Goal: Use online tool/utility: Utilize a website feature to perform a specific function

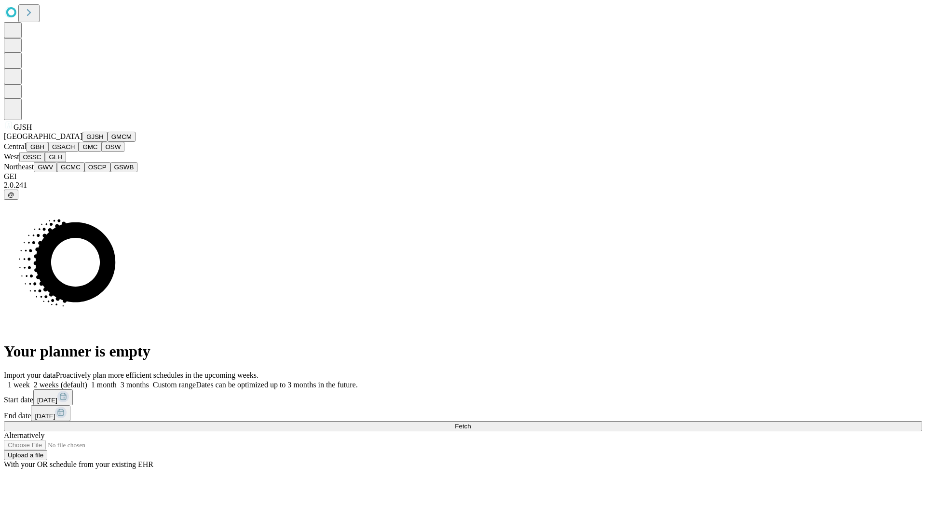
click at [82, 142] on button "GJSH" at bounding box center [94, 137] width 25 height 10
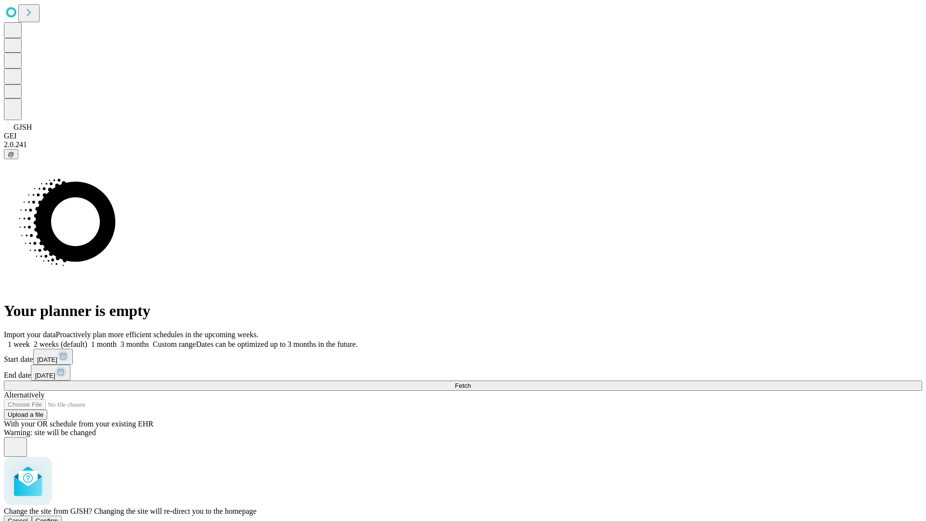
click at [58, 517] on span "Confirm" at bounding box center [47, 520] width 23 height 7
click at [117, 340] on label "1 month" at bounding box center [101, 344] width 29 height 8
click at [471, 382] on span "Fetch" at bounding box center [463, 385] width 16 height 7
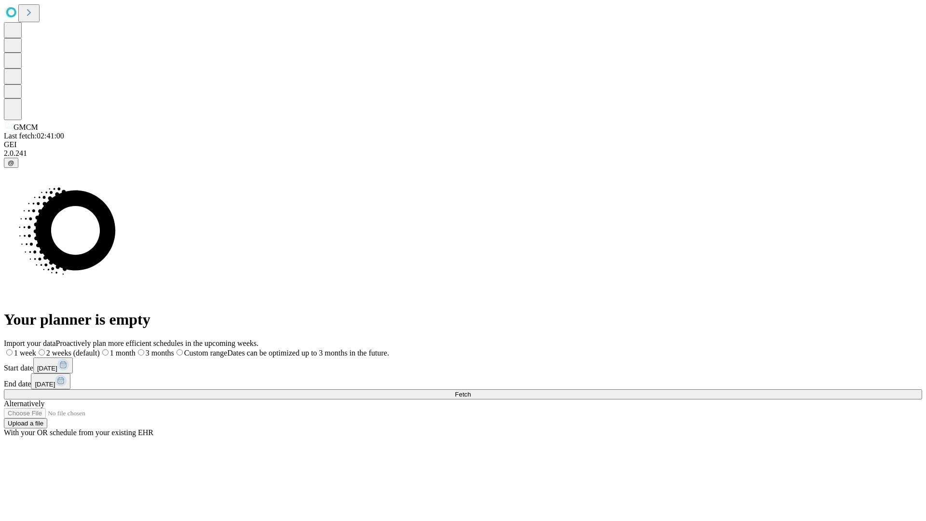
click at [136, 349] on label "1 month" at bounding box center [118, 353] width 36 height 8
click at [471, 391] on span "Fetch" at bounding box center [463, 394] width 16 height 7
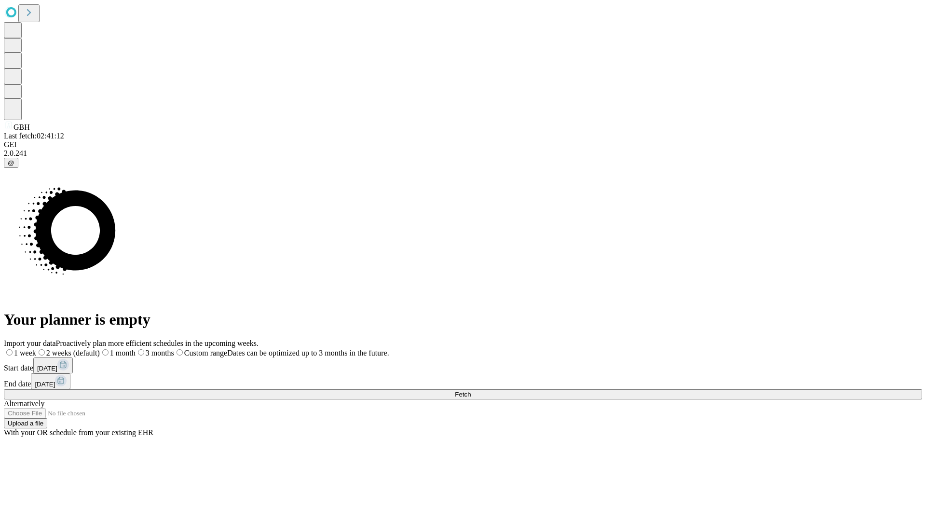
click at [136, 349] on label "1 month" at bounding box center [118, 353] width 36 height 8
click at [471, 391] on span "Fetch" at bounding box center [463, 394] width 16 height 7
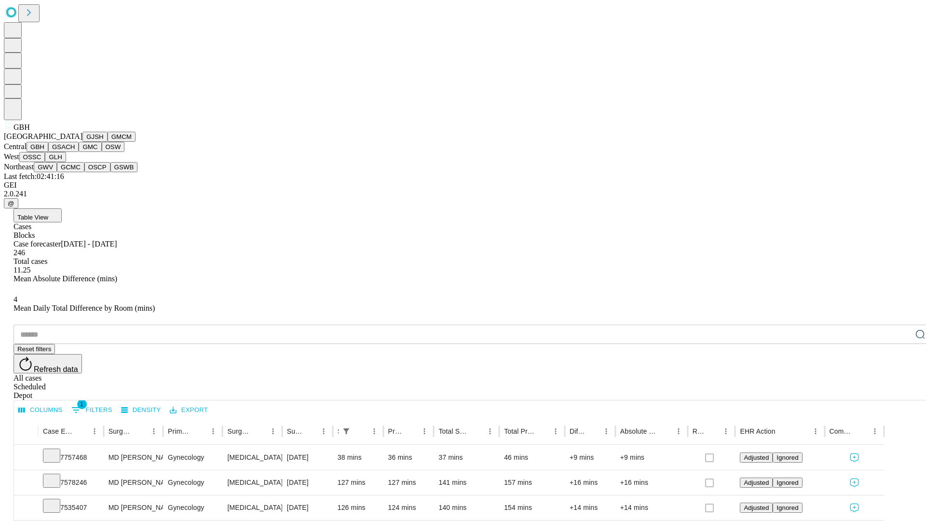
click at [75, 152] on button "GSACH" at bounding box center [63, 147] width 30 height 10
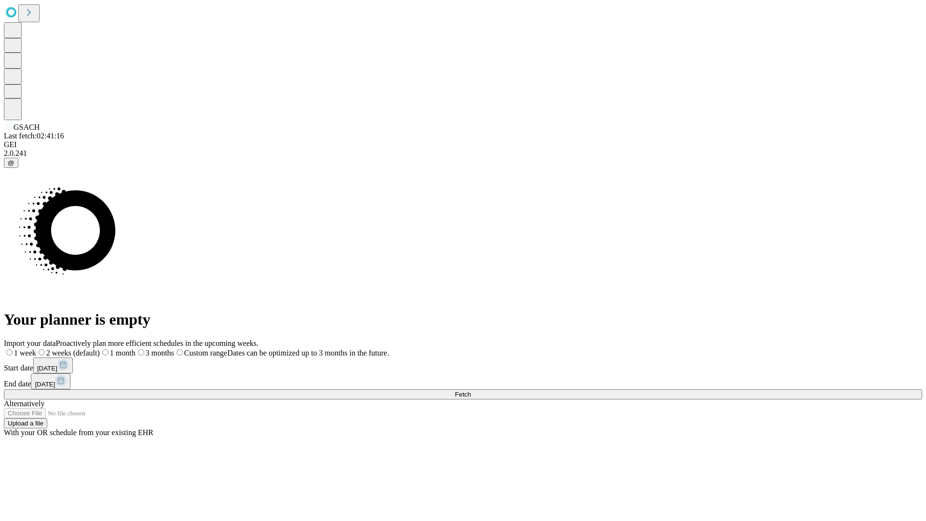
click at [136, 349] on label "1 month" at bounding box center [118, 353] width 36 height 8
click at [471, 391] on span "Fetch" at bounding box center [463, 394] width 16 height 7
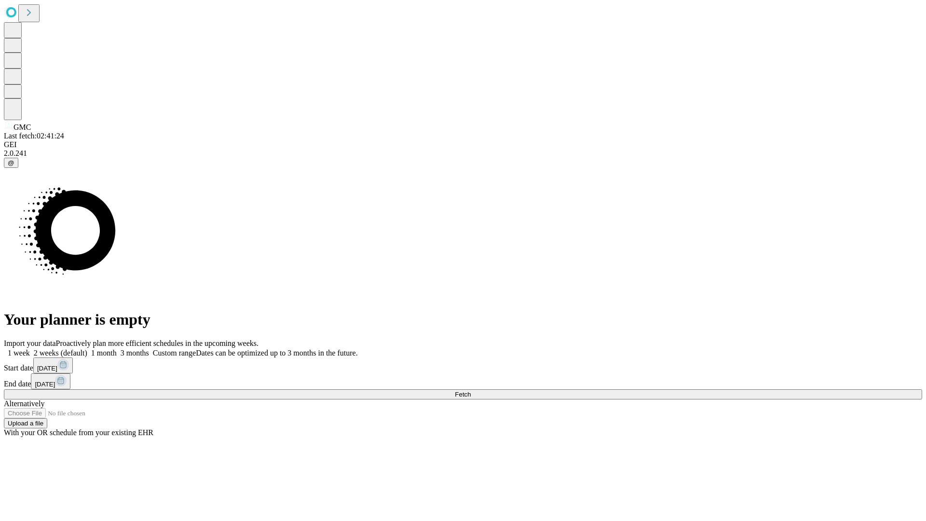
click at [117, 349] on label "1 month" at bounding box center [101, 353] width 29 height 8
click at [471, 391] on span "Fetch" at bounding box center [463, 394] width 16 height 7
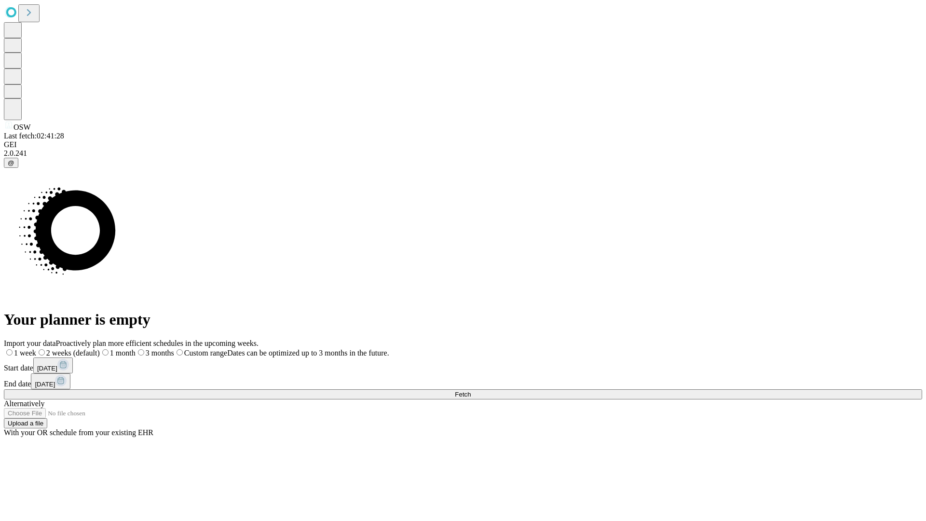
click at [136, 349] on label "1 month" at bounding box center [118, 353] width 36 height 8
click at [471, 391] on span "Fetch" at bounding box center [463, 394] width 16 height 7
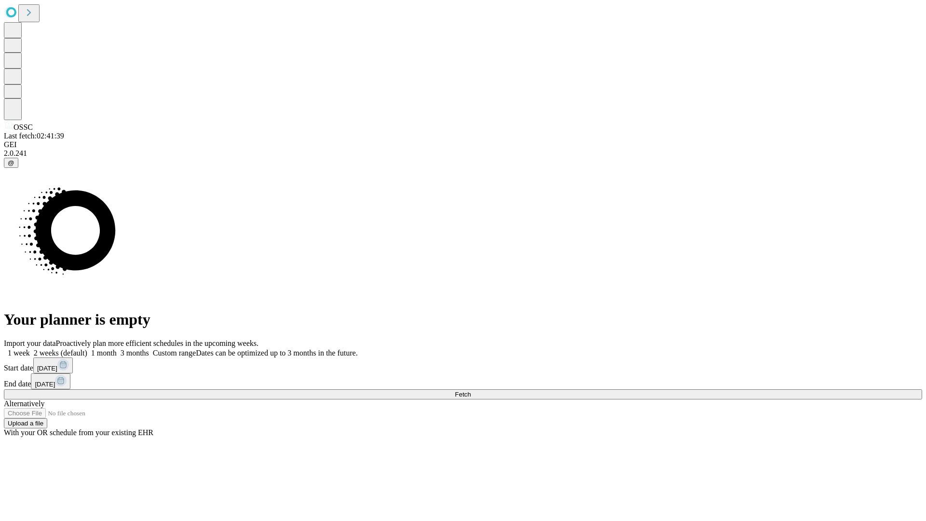
click at [117, 349] on label "1 month" at bounding box center [101, 353] width 29 height 8
click at [471, 391] on span "Fetch" at bounding box center [463, 394] width 16 height 7
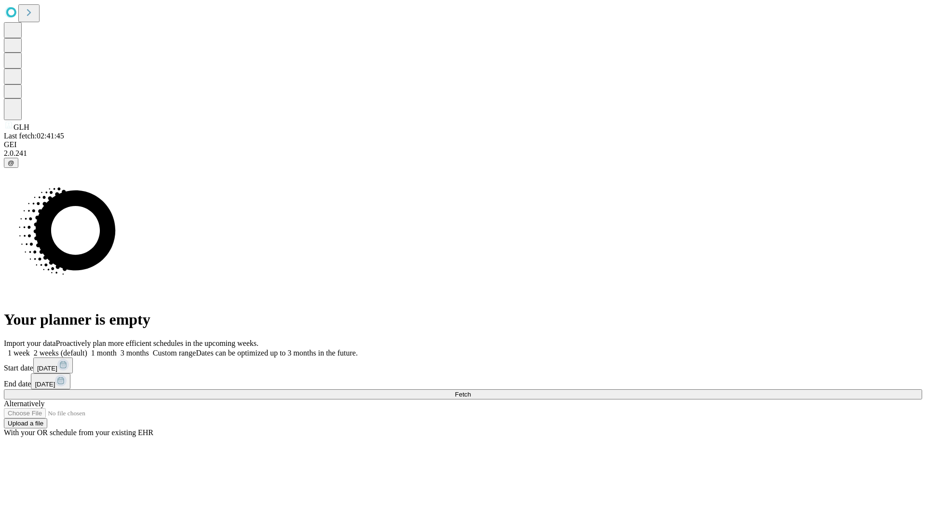
click at [117, 349] on label "1 month" at bounding box center [101, 353] width 29 height 8
click at [471, 391] on span "Fetch" at bounding box center [463, 394] width 16 height 7
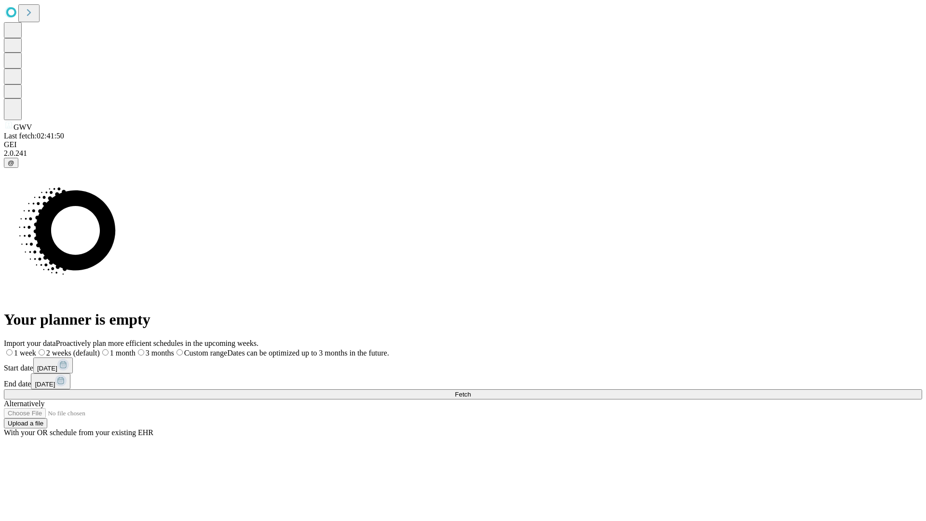
click at [136, 349] on label "1 month" at bounding box center [118, 353] width 36 height 8
click at [471, 391] on span "Fetch" at bounding box center [463, 394] width 16 height 7
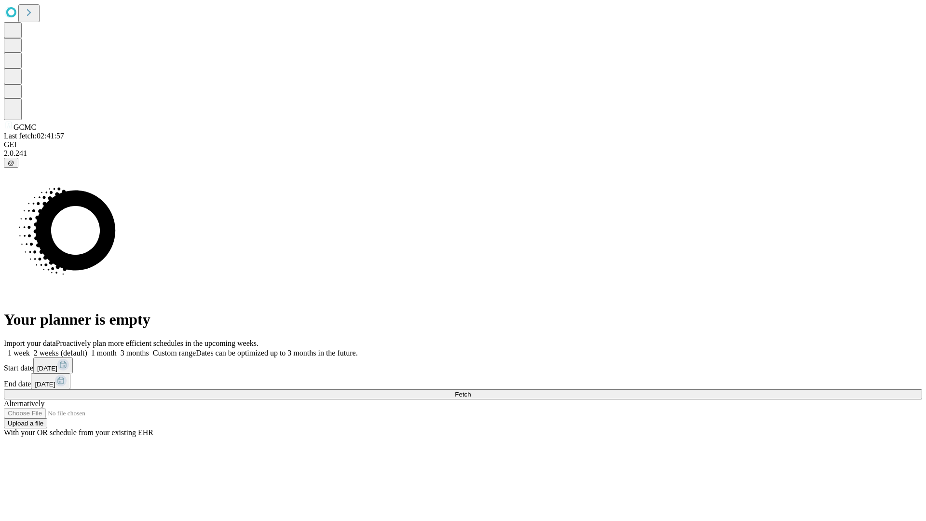
click at [117, 349] on label "1 month" at bounding box center [101, 353] width 29 height 8
click at [471, 391] on span "Fetch" at bounding box center [463, 394] width 16 height 7
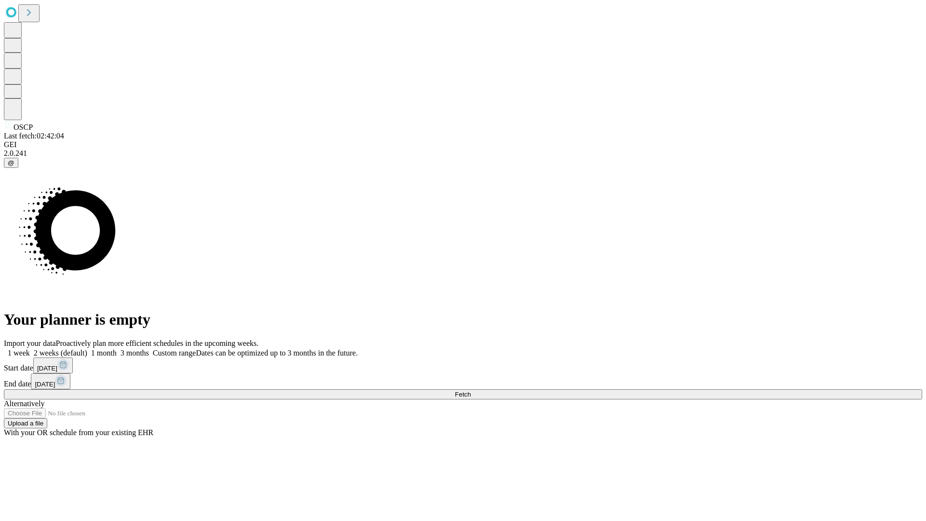
click at [117, 349] on label "1 month" at bounding box center [101, 353] width 29 height 8
click at [471, 391] on span "Fetch" at bounding box center [463, 394] width 16 height 7
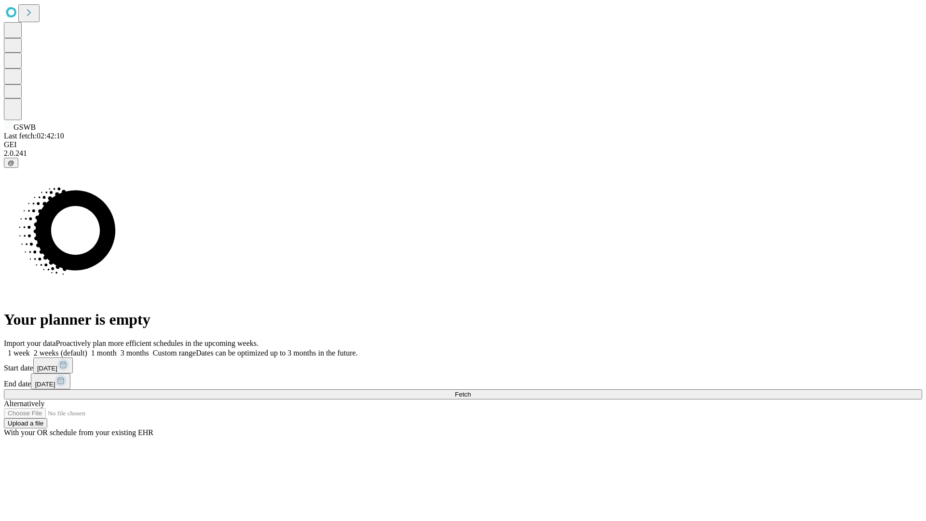
click at [117, 349] on label "1 month" at bounding box center [101, 353] width 29 height 8
click at [471, 391] on span "Fetch" at bounding box center [463, 394] width 16 height 7
